Goal: Navigation & Orientation: Understand site structure

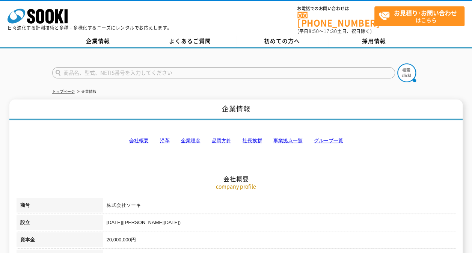
click at [110, 39] on link "企業情報" at bounding box center [98, 41] width 92 height 11
drag, startPoint x: 49, startPoint y: 17, endPoint x: 52, endPoint y: 24, distance: 7.2
click at [48, 17] on icon "株式会社 ソーキ" at bounding box center [38, 16] width 60 height 15
